Goal: Information Seeking & Learning: Learn about a topic

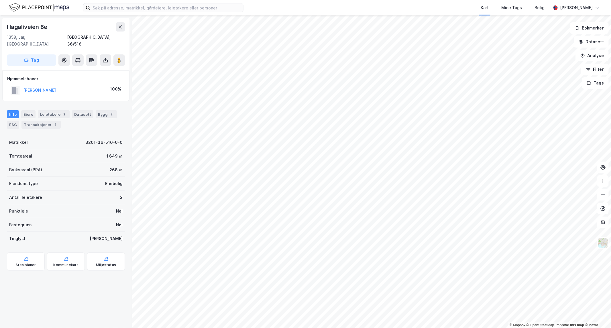
click at [48, 84] on div "[PERSON_NAME] 100%" at bounding box center [65, 90] width 117 height 12
click at [0, 0] on button "[PERSON_NAME]" at bounding box center [0, 0] width 0 height 0
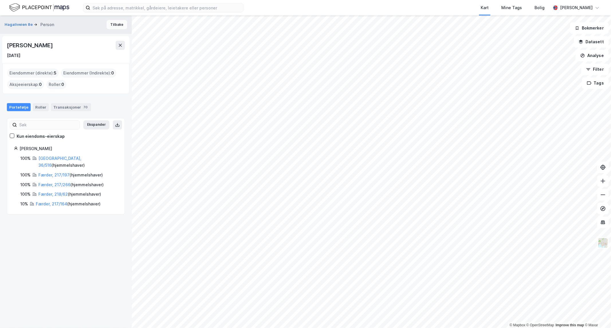
click at [110, 27] on button "Tilbake" at bounding box center [117, 24] width 21 height 9
